Goal: Information Seeking & Learning: Understand process/instructions

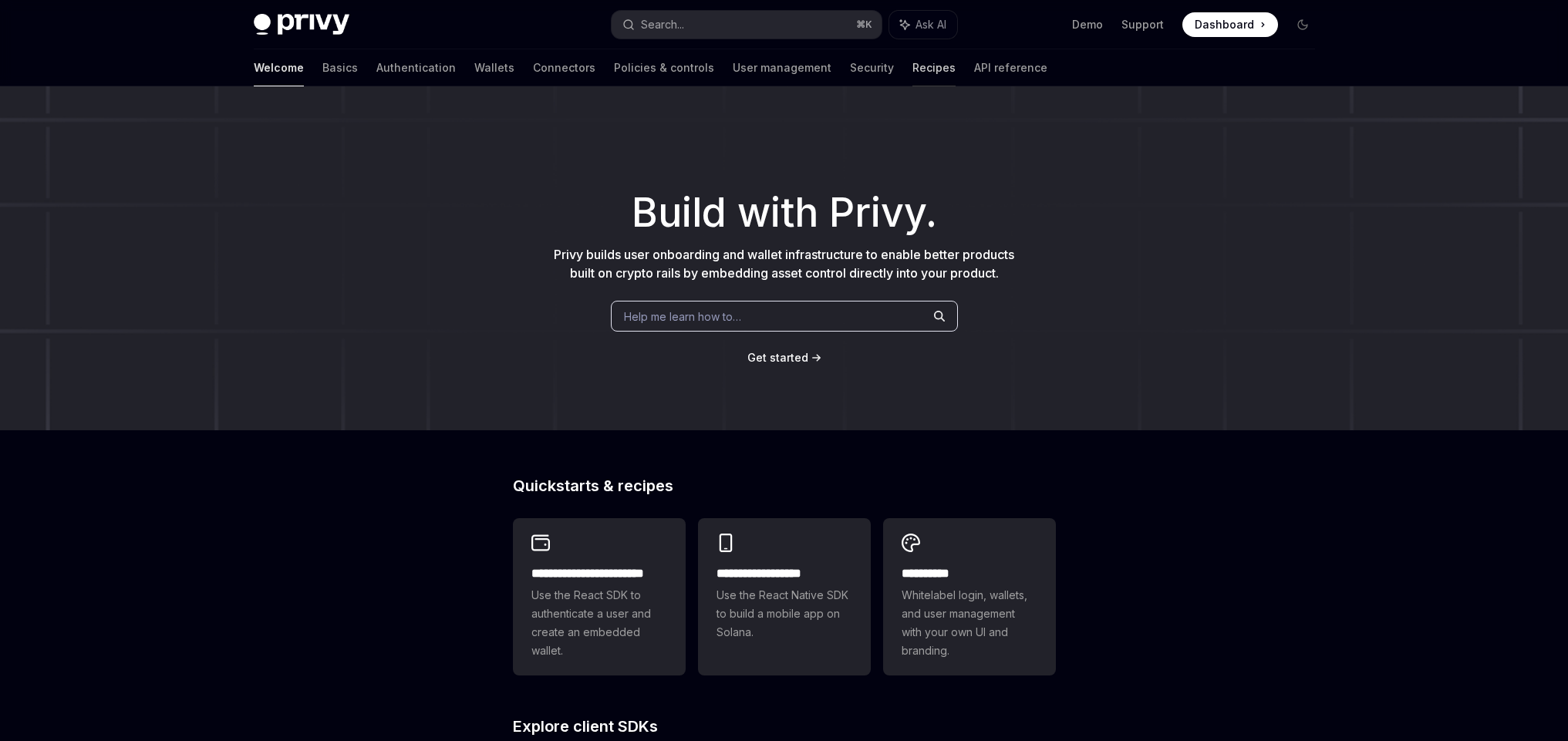
click at [912, 75] on link "Recipes" at bounding box center [934, 67] width 43 height 37
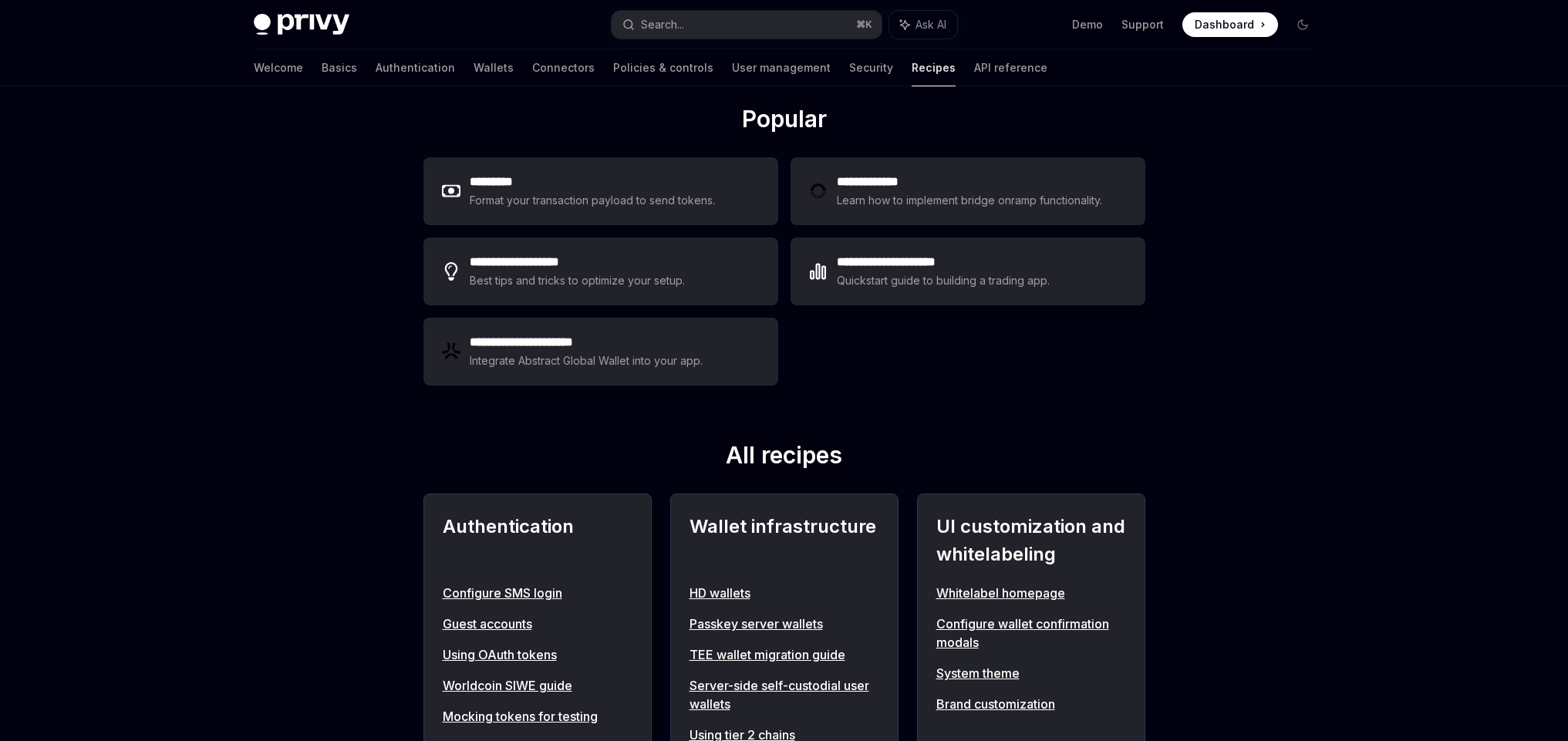
scroll to position [259, 0]
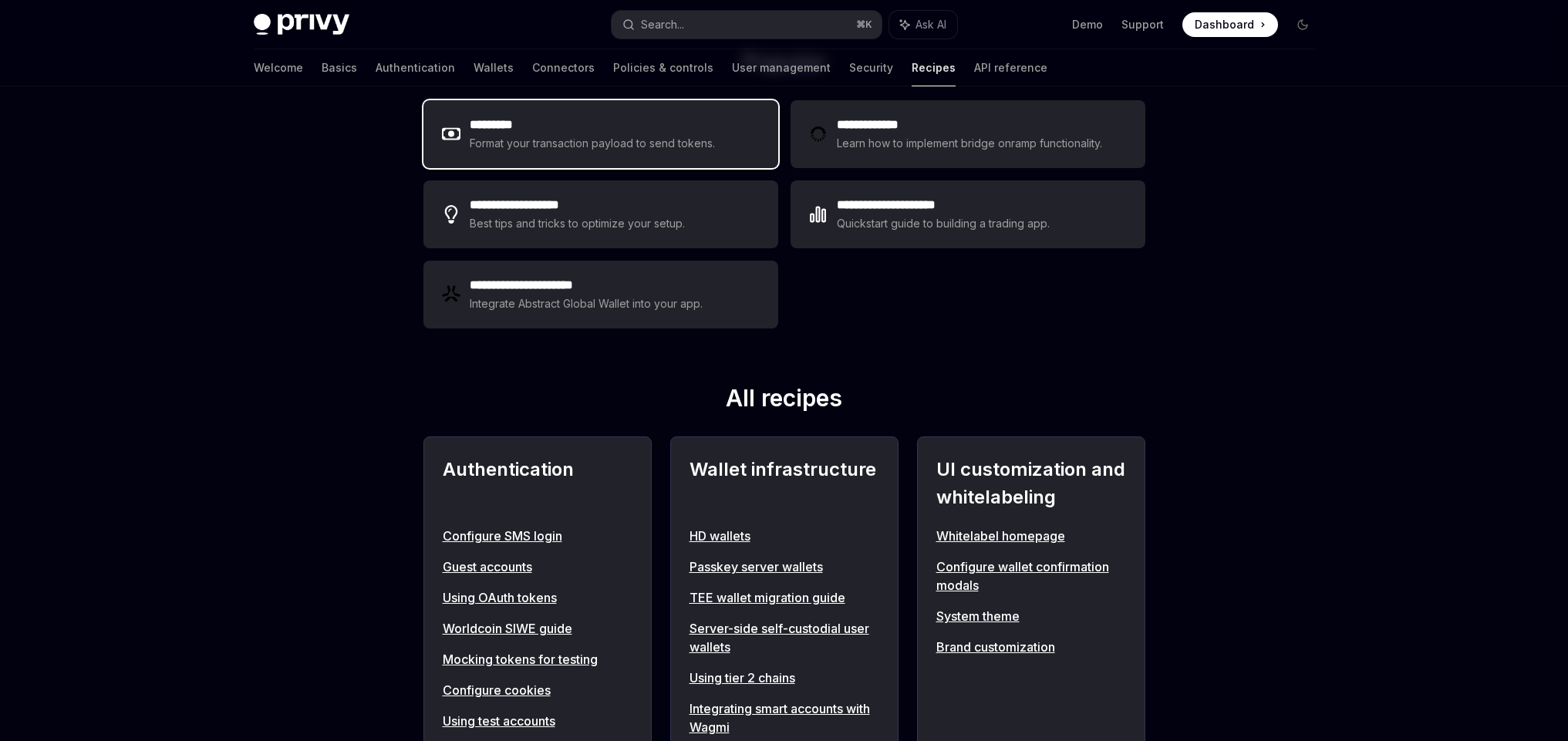
click at [616, 137] on div "Format your transaction payload to send tokens." at bounding box center [593, 144] width 246 height 19
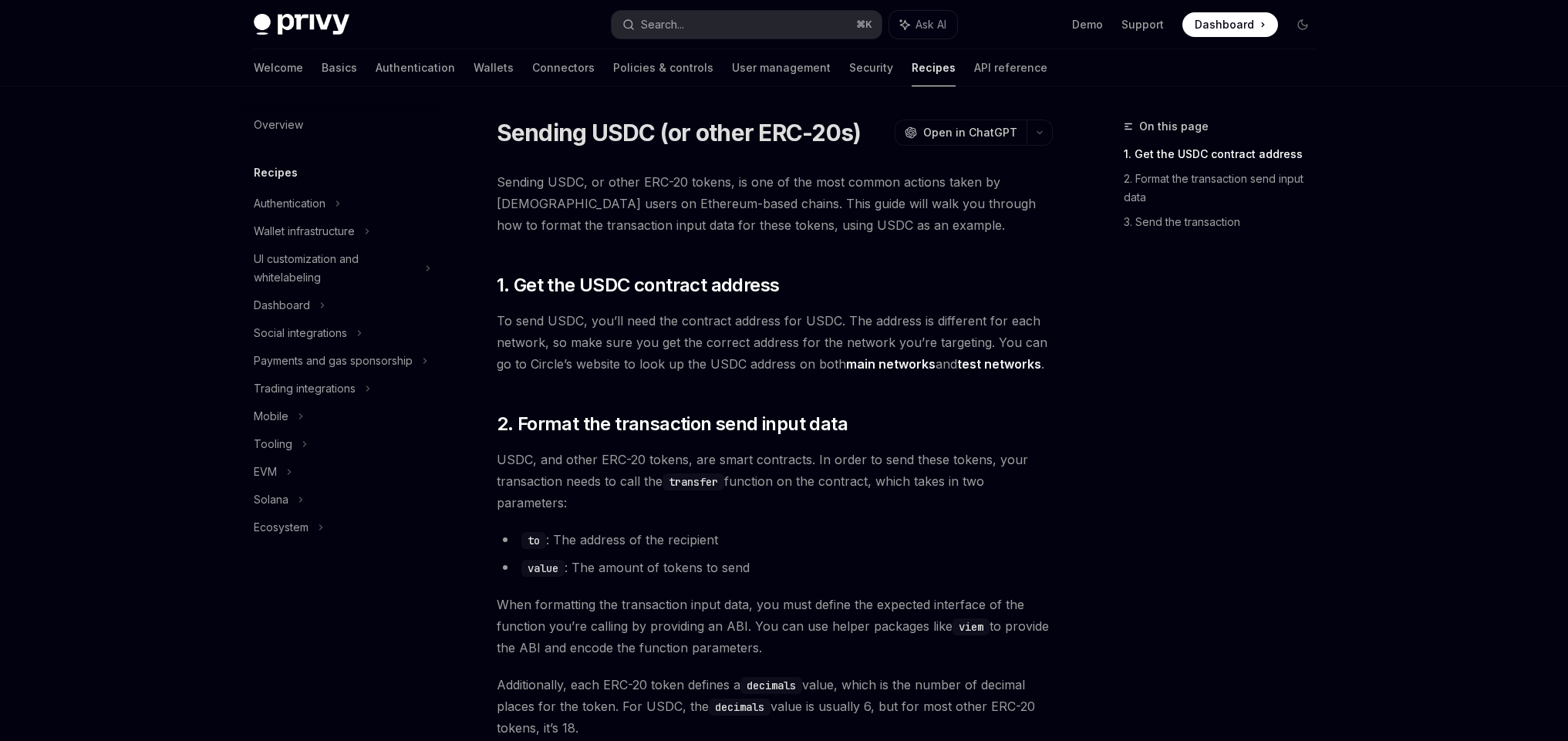
scroll to position [16, 0]
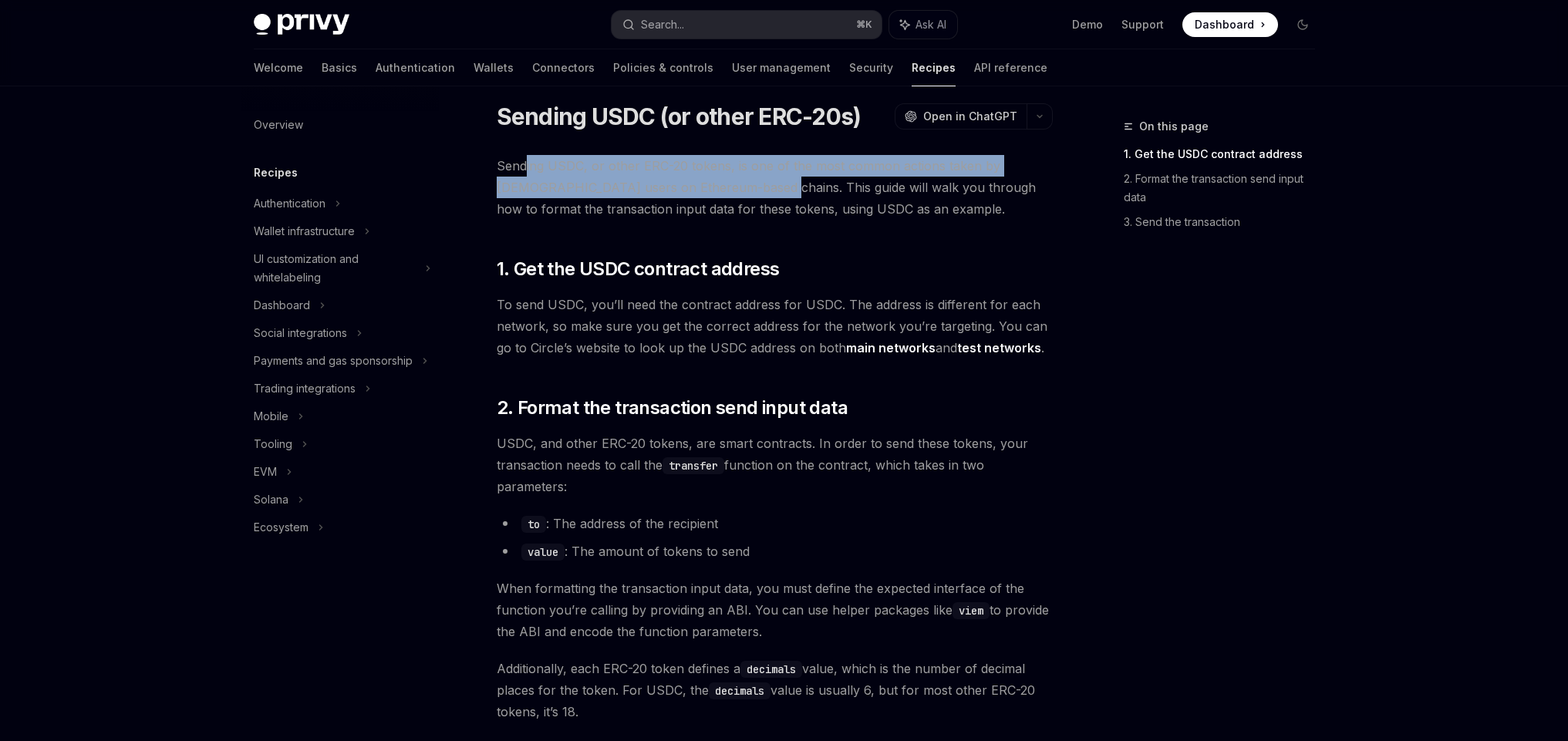
drag, startPoint x: 528, startPoint y: 176, endPoint x: 723, endPoint y: 186, distance: 195.3
click at [722, 186] on span "Sending USDC, or other ERC-20 tokens, is one of the most common actions taken b…" at bounding box center [775, 187] width 556 height 65
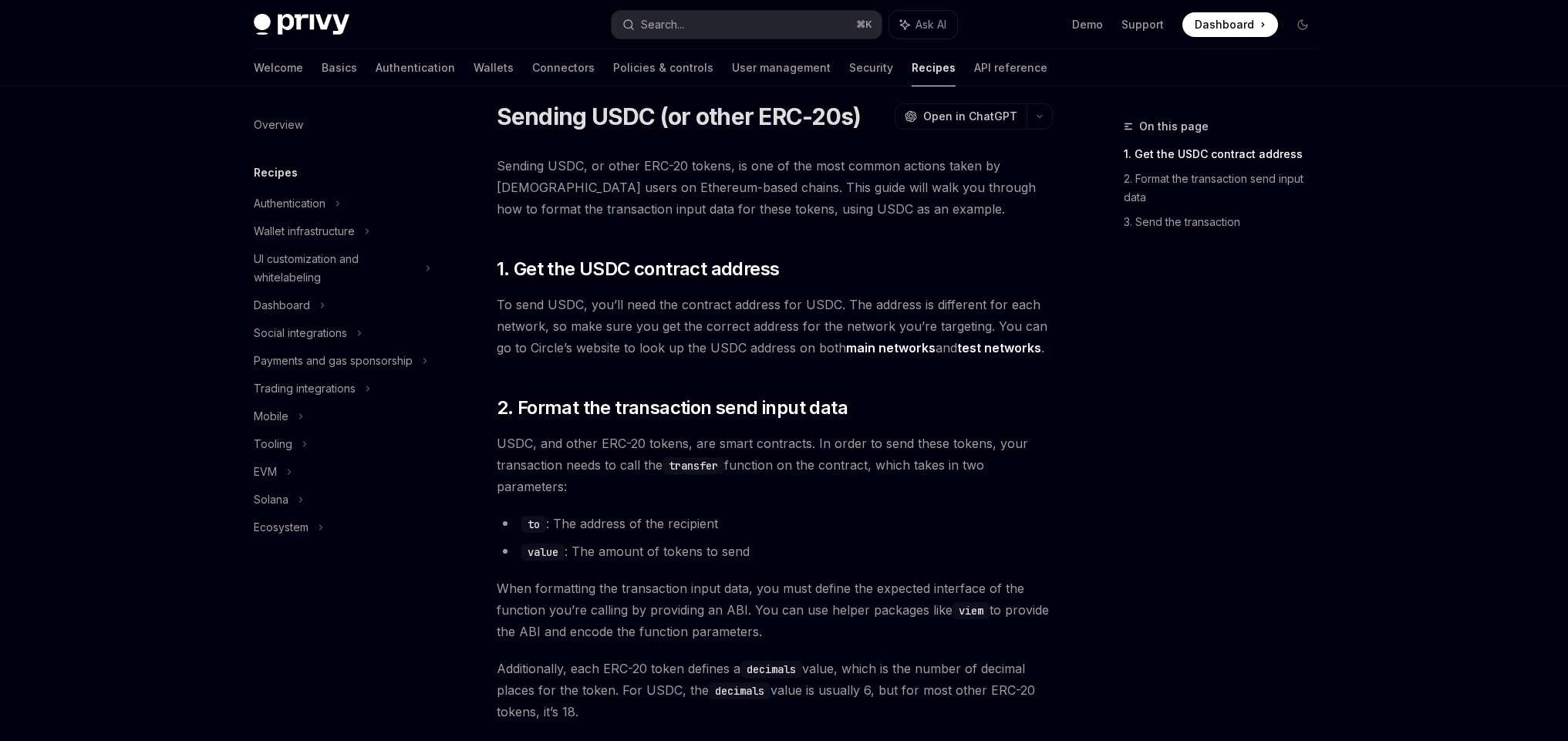
click at [723, 186] on span "Sending USDC, or other ERC-20 tokens, is one of the most common actions taken b…" at bounding box center [775, 187] width 556 height 65
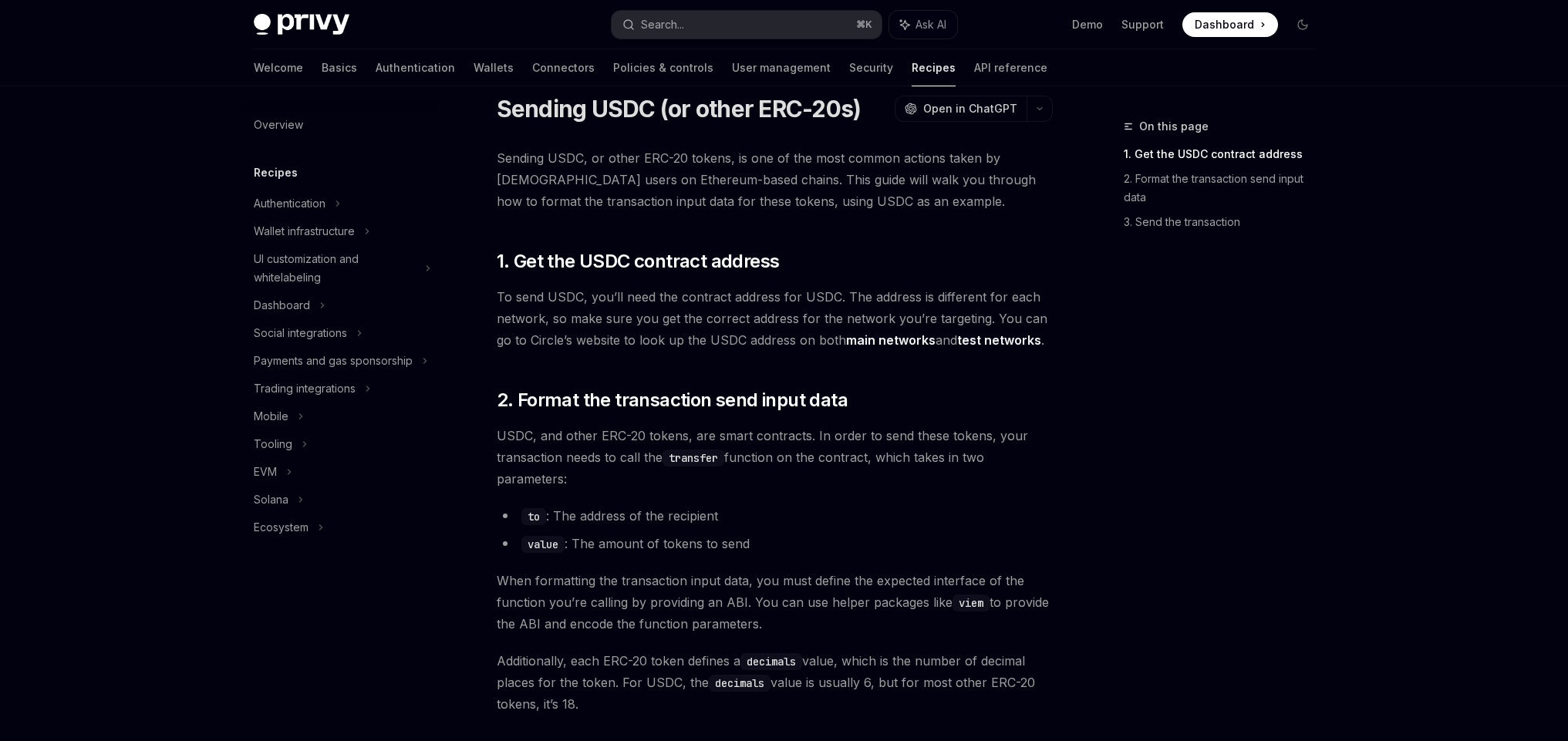
scroll to position [27, 0]
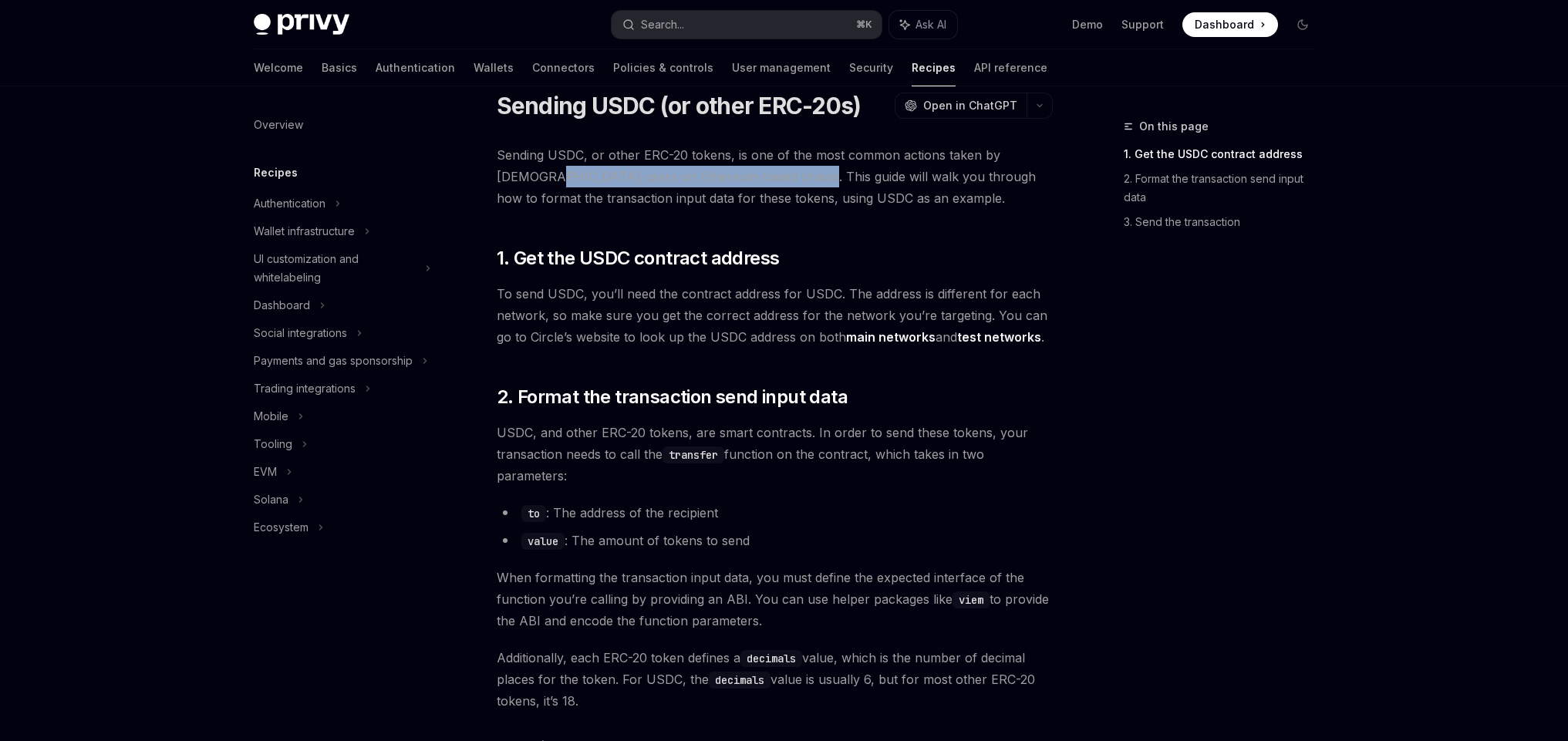
drag, startPoint x: 503, startPoint y: 176, endPoint x: 764, endPoint y: 182, distance: 261.1
click at [764, 182] on span "Sending USDC, or other ERC-20 tokens, is one of the most common actions taken b…" at bounding box center [775, 176] width 556 height 65
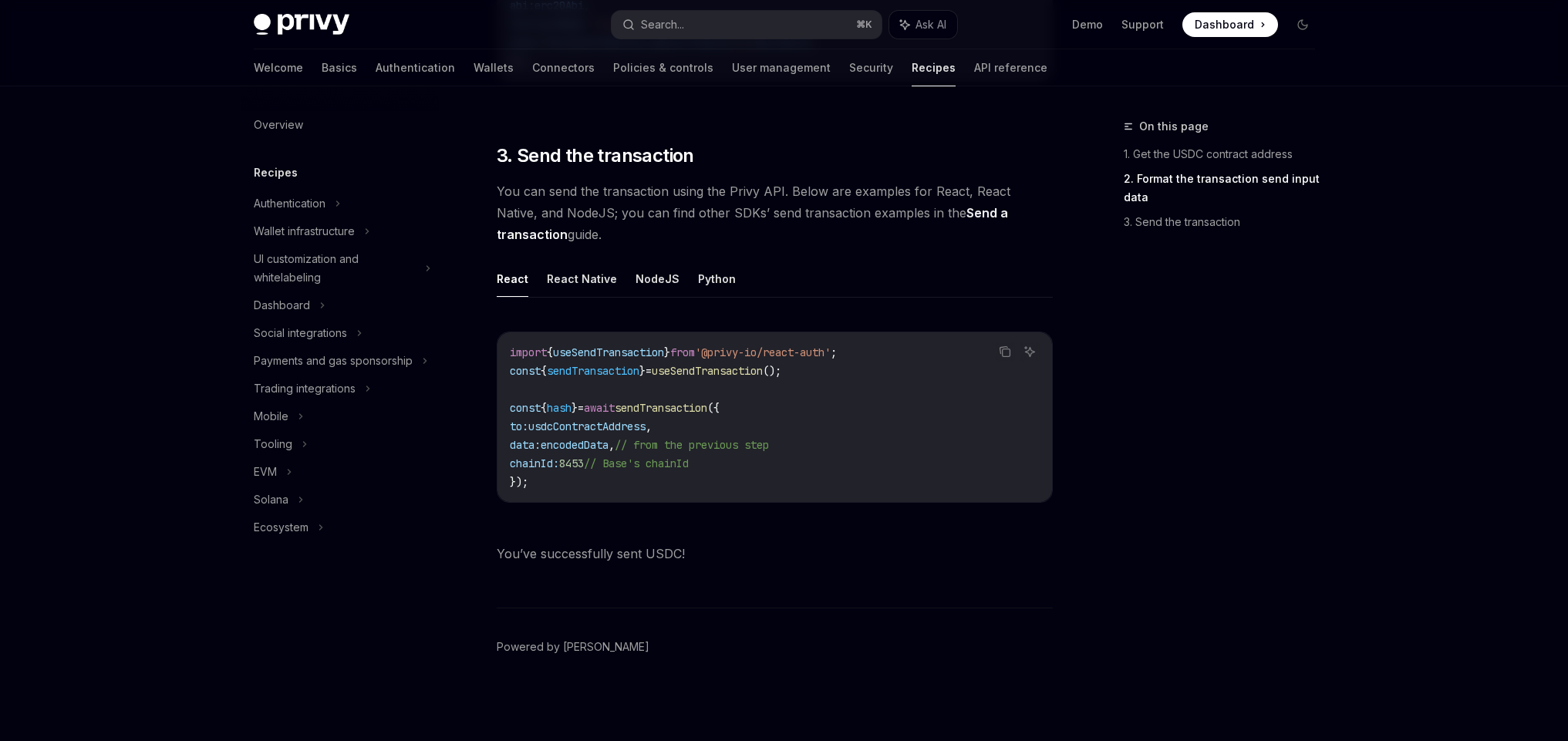
scroll to position [0, 0]
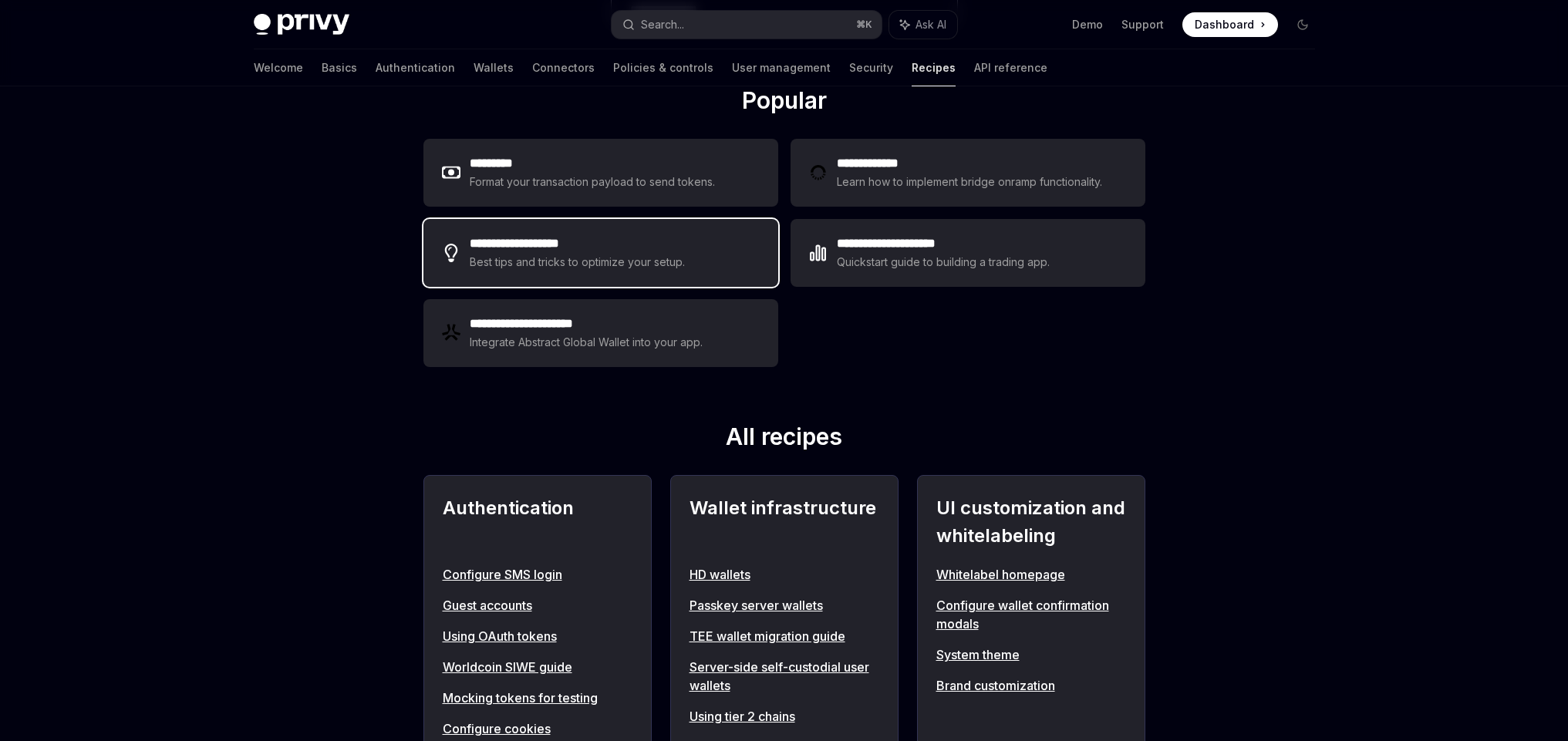
scroll to position [259, 0]
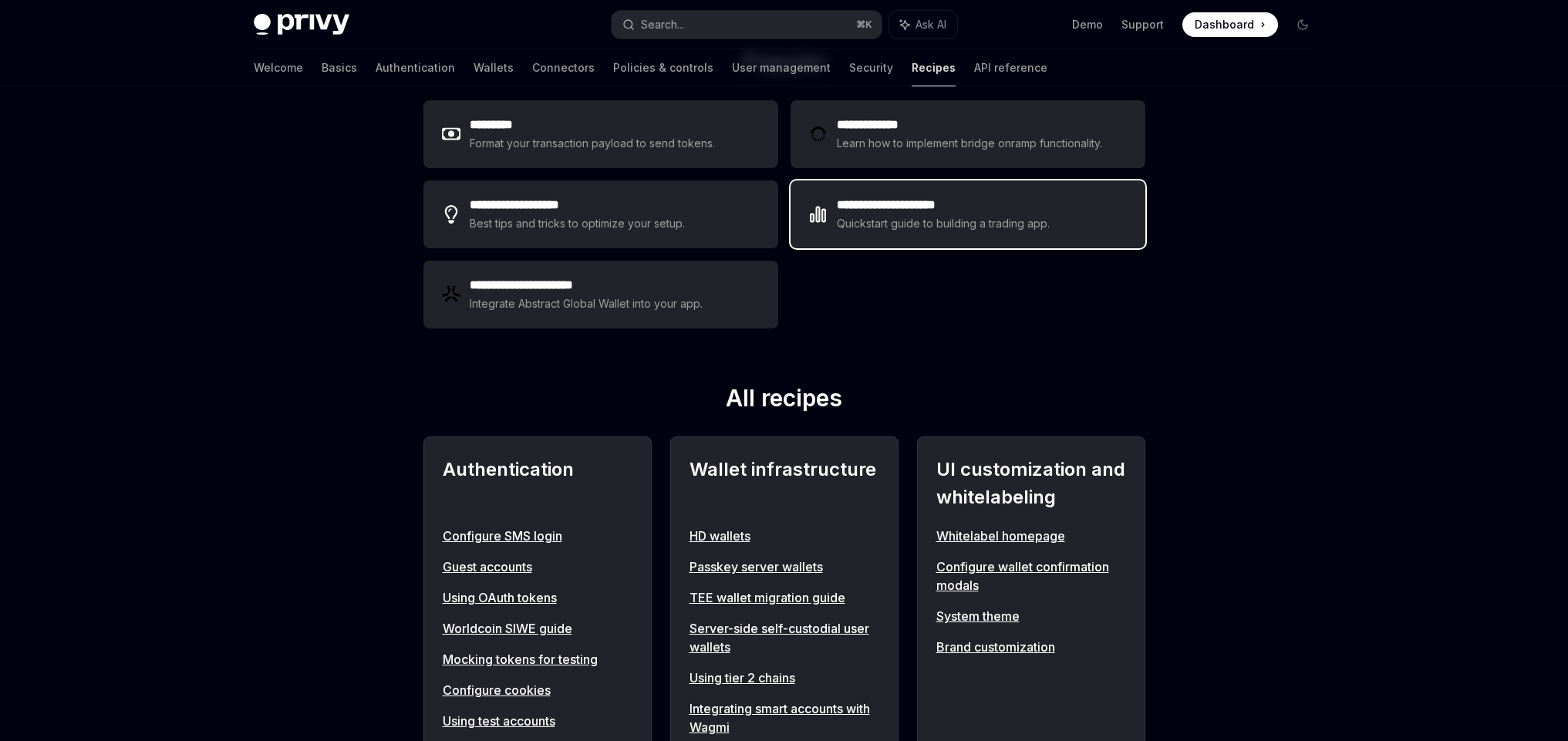
click at [897, 231] on div "Quickstart guide to building a trading app." at bounding box center [944, 224] width 213 height 19
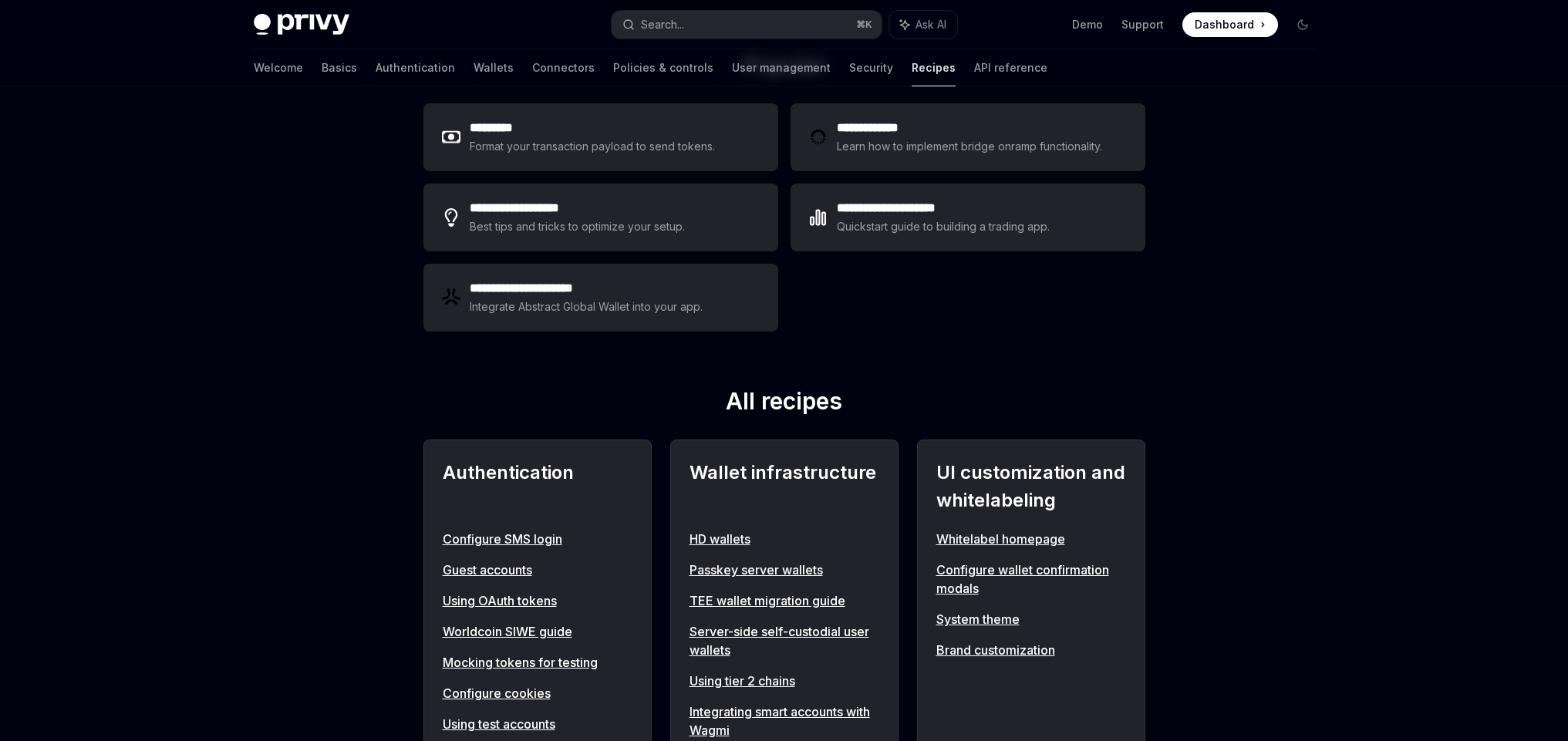
scroll to position [333, 0]
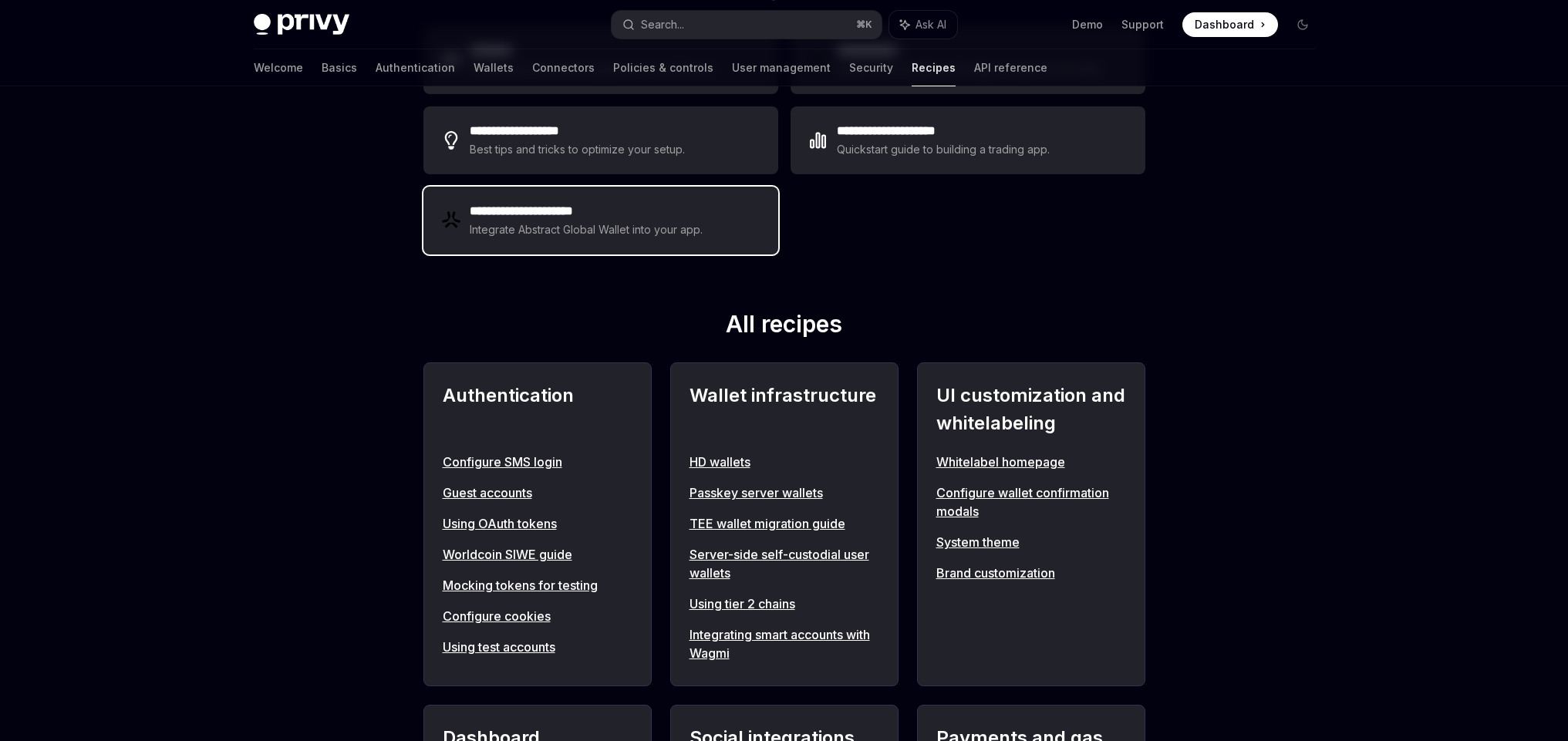
click at [562, 219] on h2 "**********" at bounding box center [587, 212] width 234 height 19
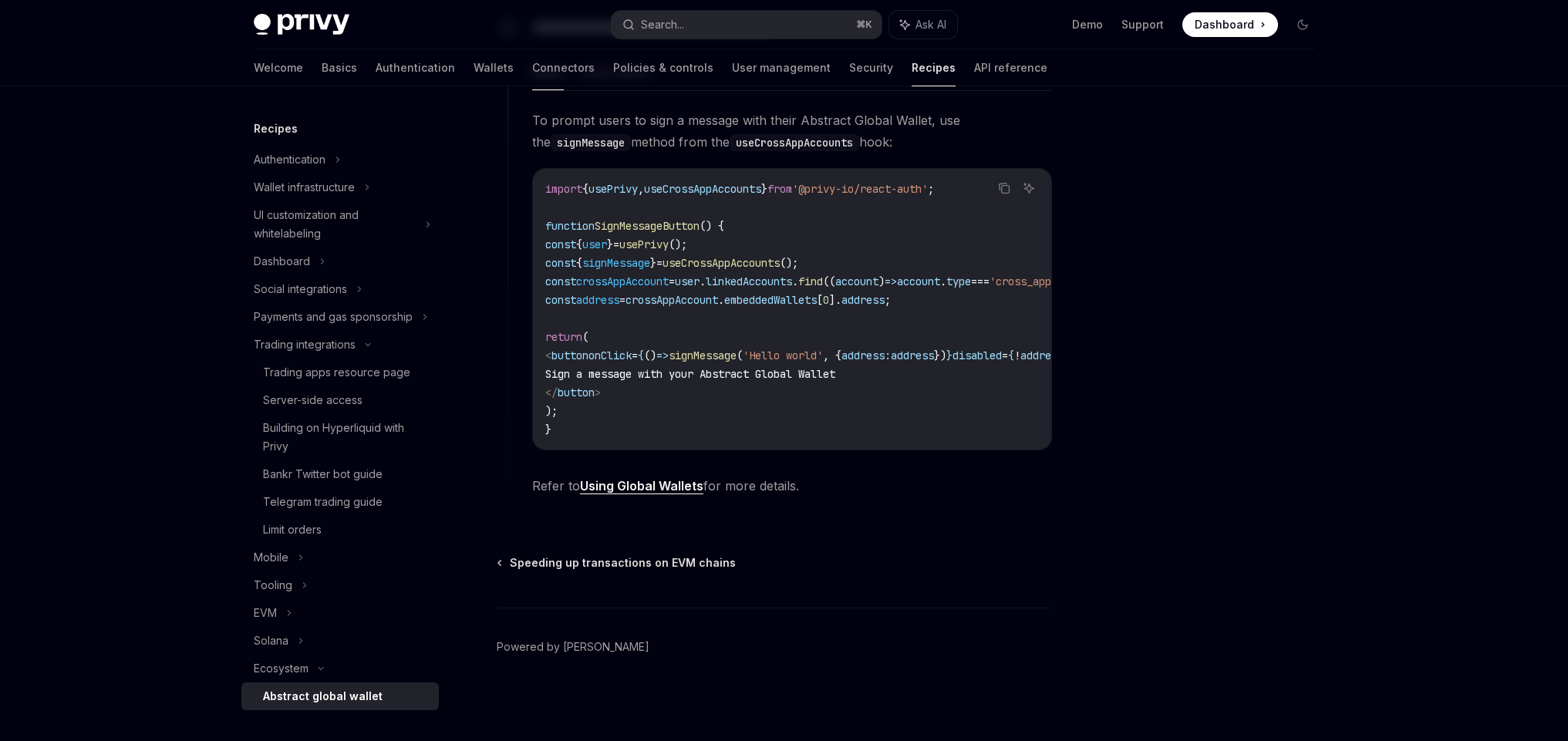
scroll to position [944, 0]
click at [911, 81] on link "Recipes" at bounding box center [933, 67] width 44 height 37
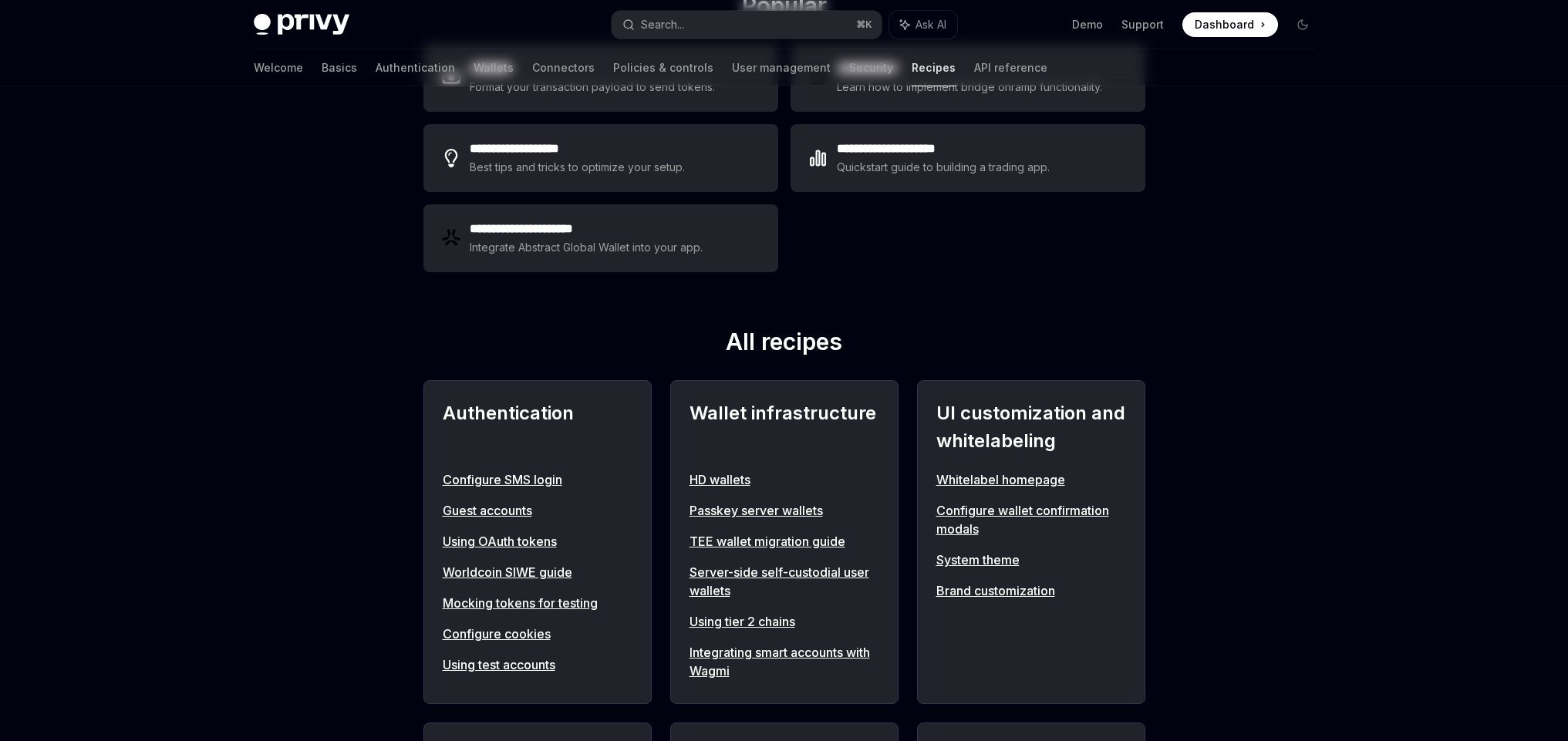
scroll to position [487, 0]
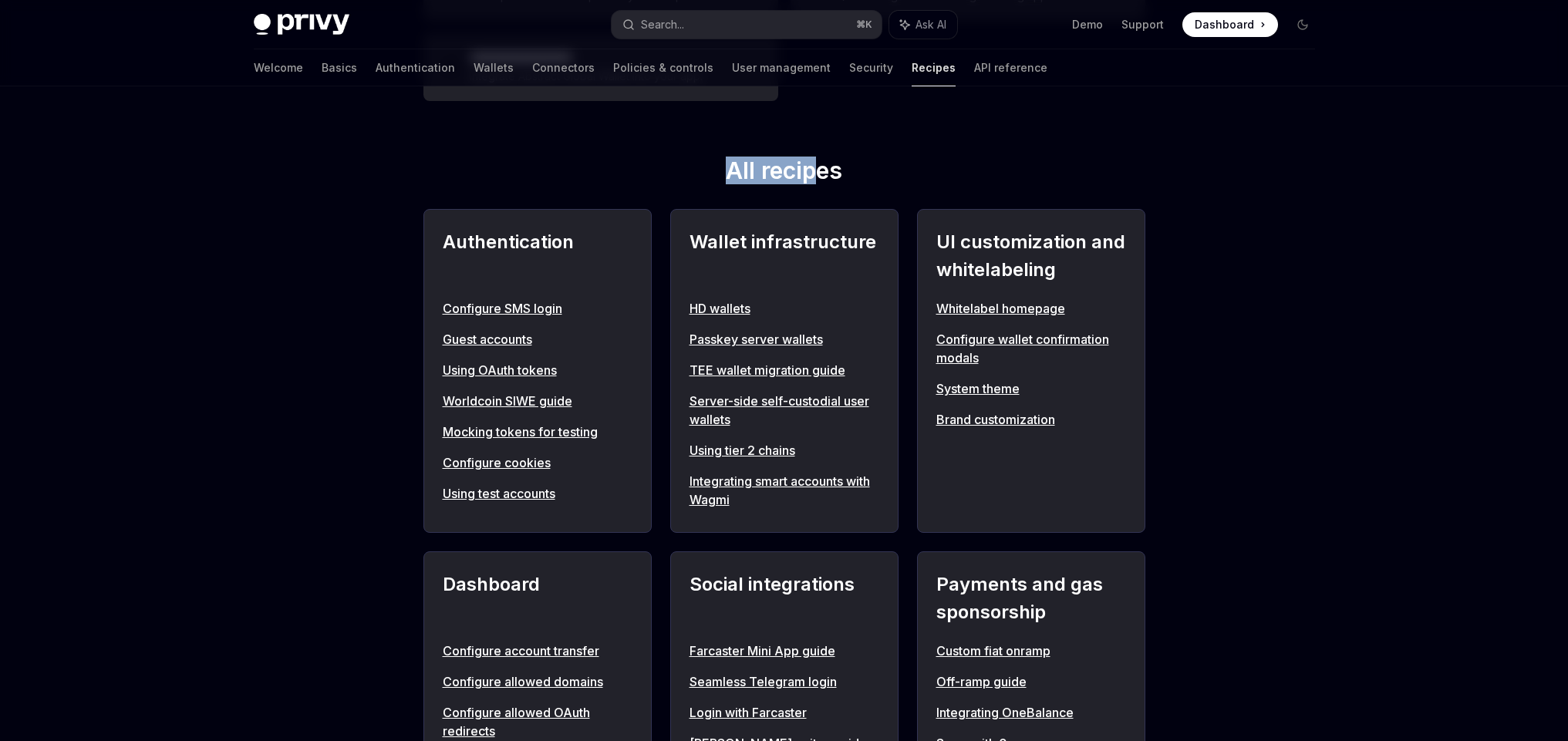
drag, startPoint x: 731, startPoint y: 175, endPoint x: 816, endPoint y: 179, distance: 85.1
click at [816, 179] on h2 "All recipes" at bounding box center [784, 173] width 722 height 34
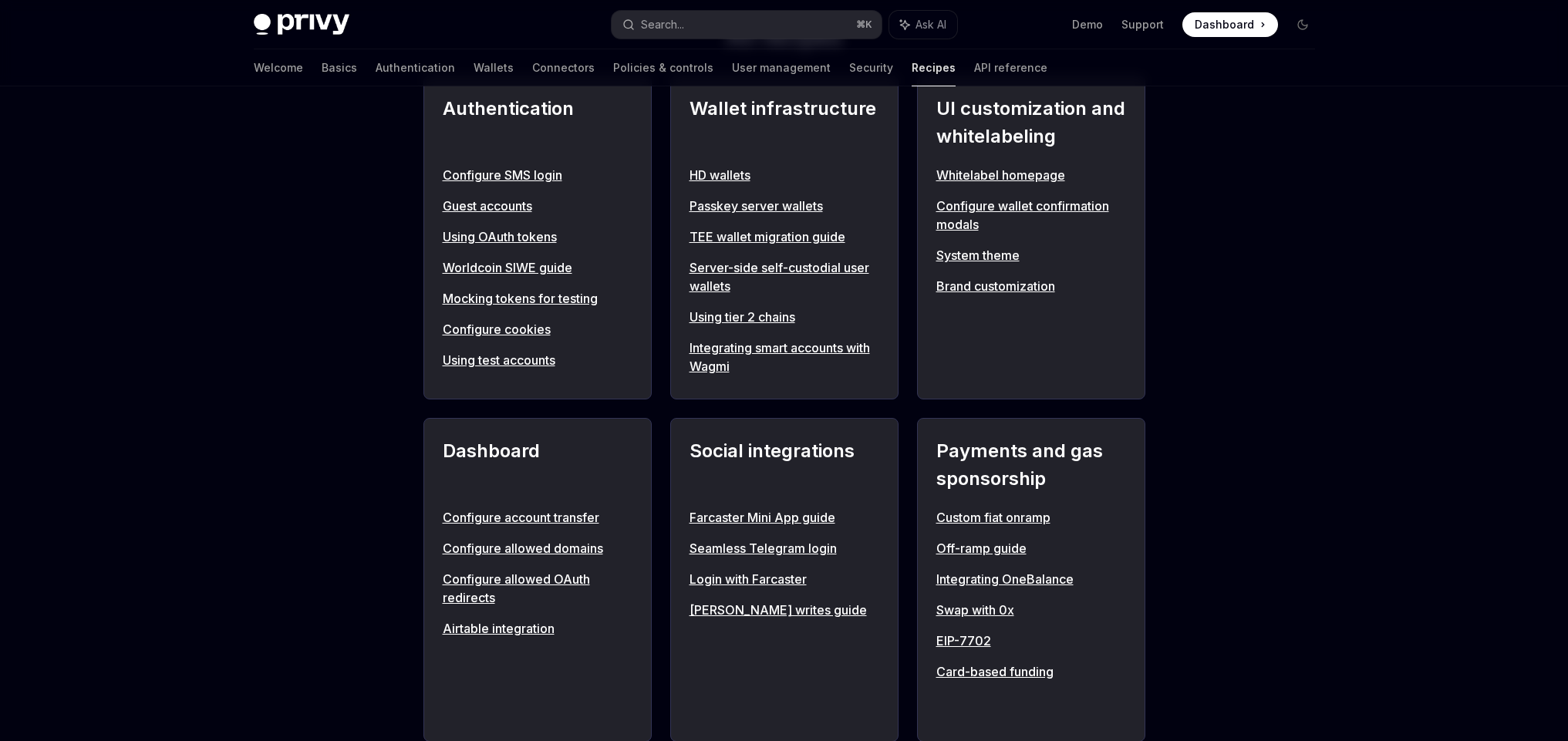
scroll to position [620, 0]
click at [714, 266] on link "Server-side self-custodial user wallets" at bounding box center [784, 277] width 190 height 37
type textarea "*"
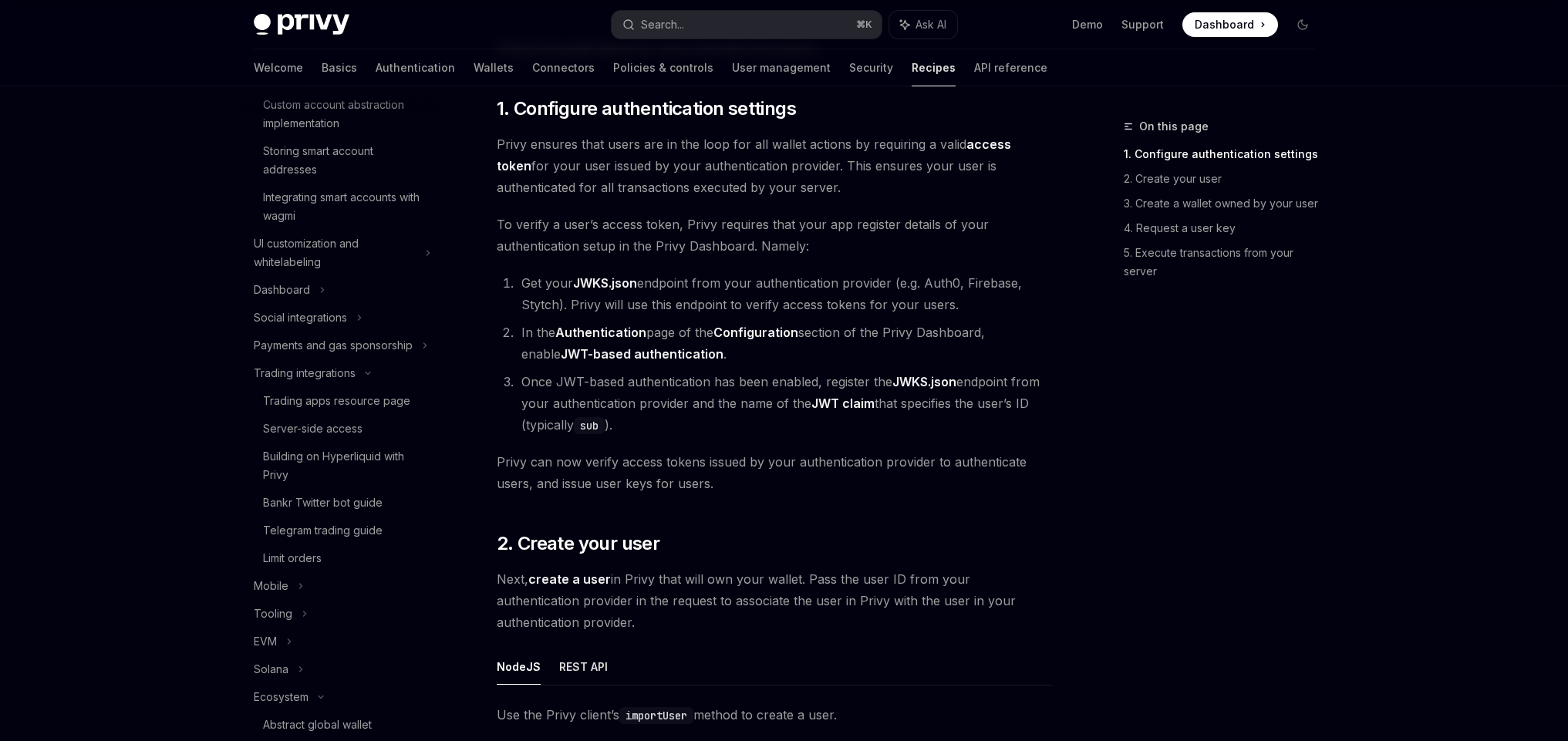
scroll to position [919, 0]
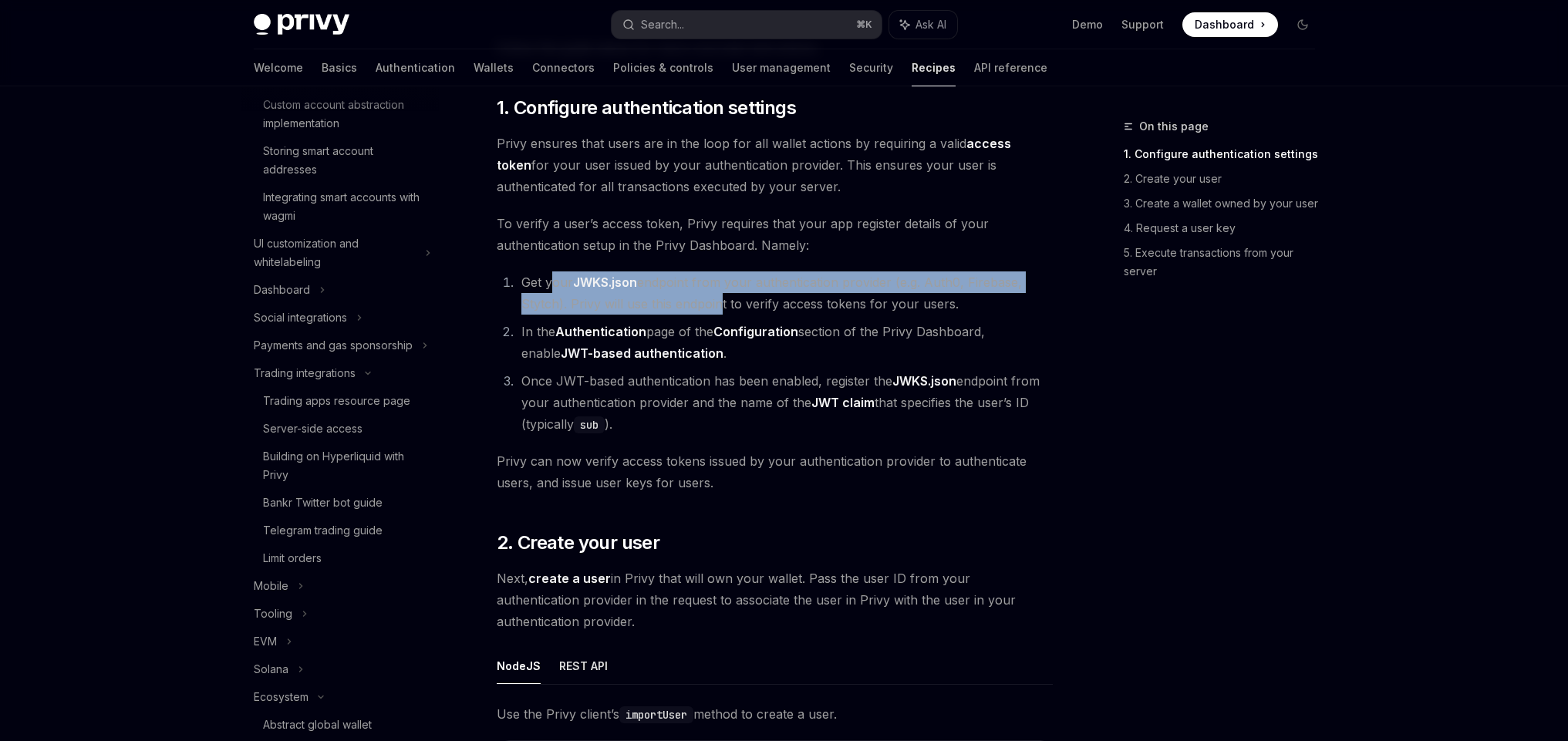
drag, startPoint x: 552, startPoint y: 281, endPoint x: 728, endPoint y: 294, distance: 176.5
click at [717, 294] on li "Get your JWKS.json endpoint from your authentication provider (e.g. Auth0, Fire…" at bounding box center [785, 293] width 536 height 43
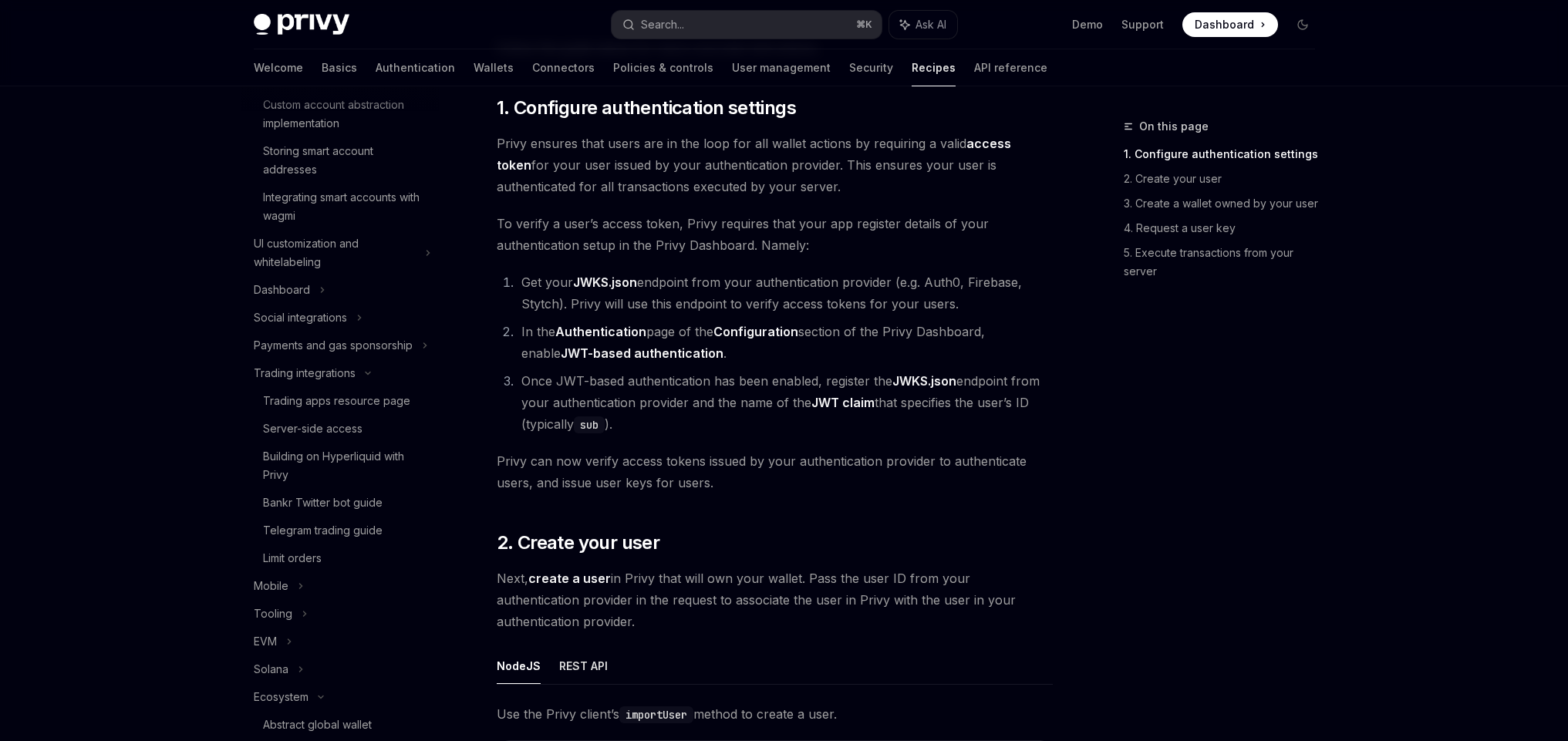
click at [732, 294] on li "Get your JWKS.json endpoint from your authentication provider (e.g. Auth0, Fire…" at bounding box center [785, 293] width 536 height 43
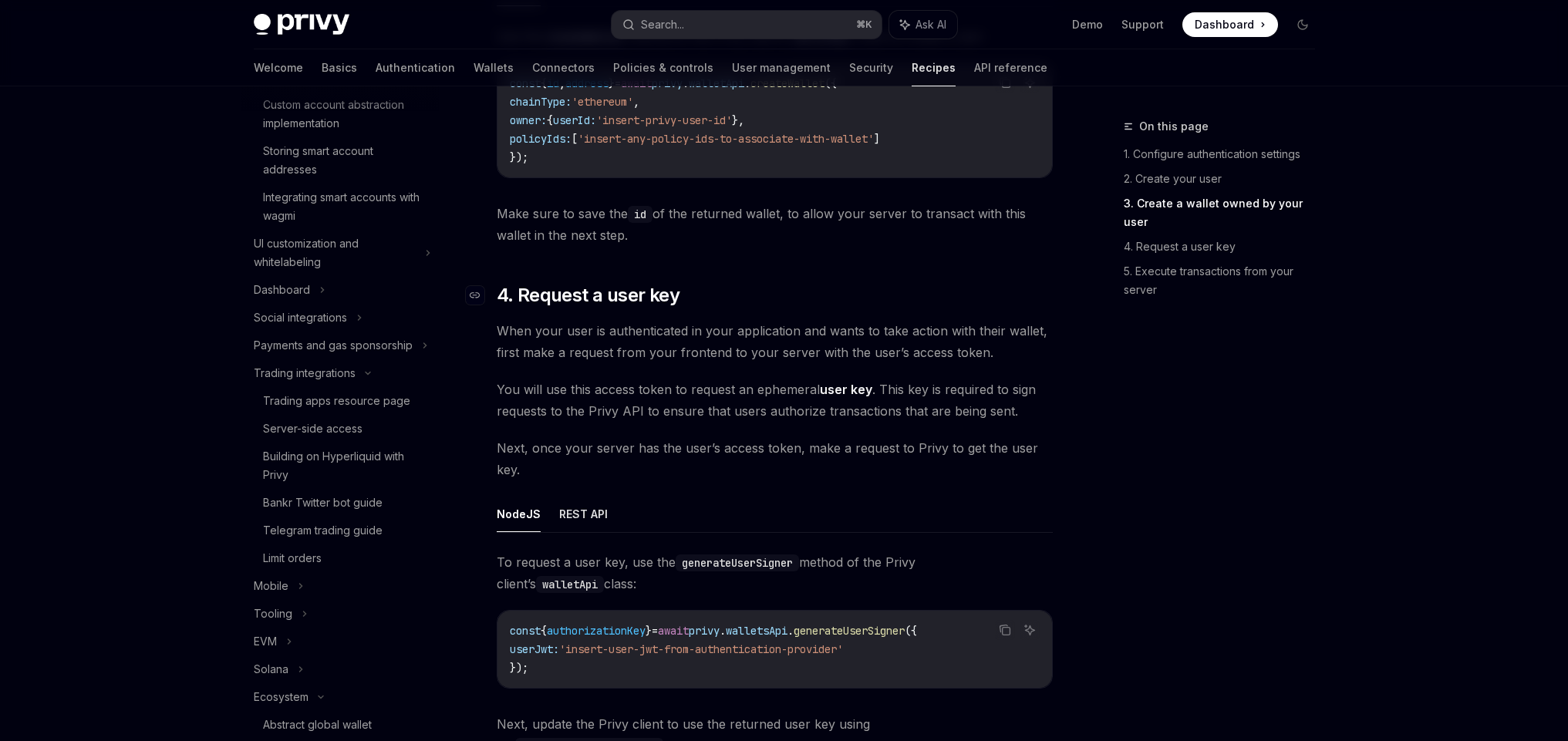
scroll to position [2845, 0]
